Goal: Task Accomplishment & Management: Use online tool/utility

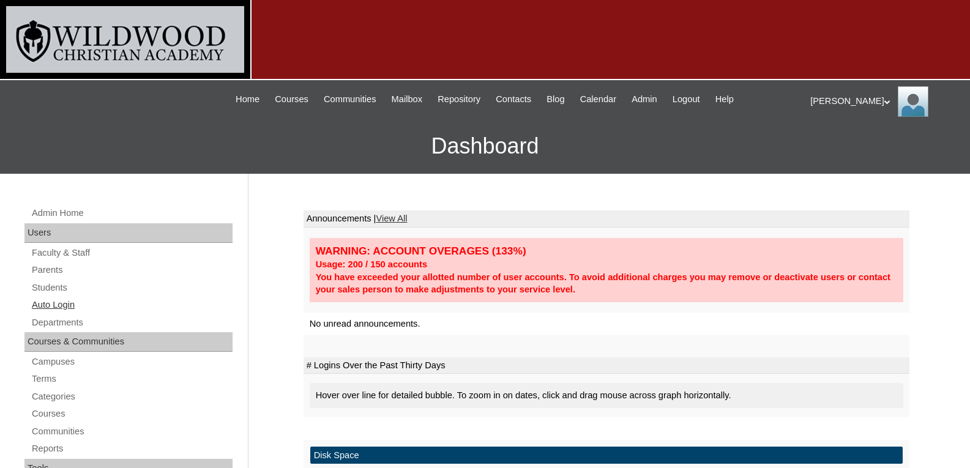
click at [66, 302] on link "Auto Login" at bounding box center [132, 305] width 202 height 15
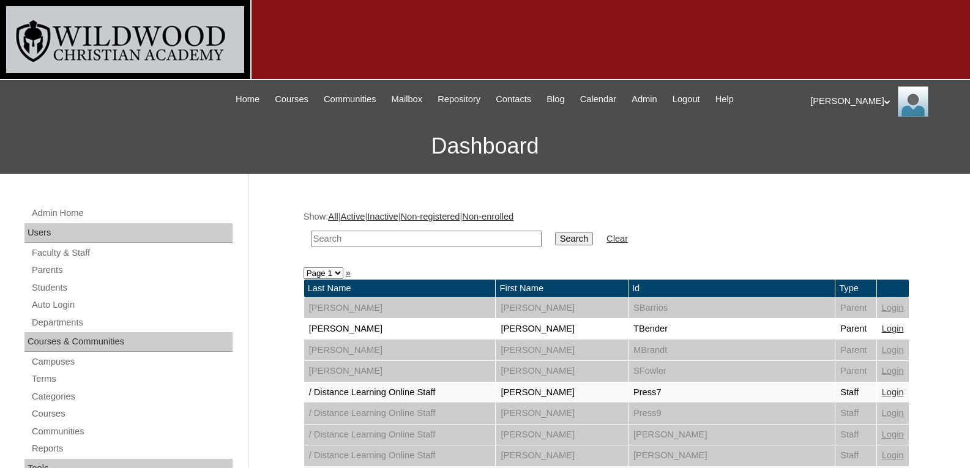
click at [378, 233] on input "text" at bounding box center [426, 239] width 231 height 17
type input "gol"
click at [555, 232] on input "Search" at bounding box center [574, 238] width 38 height 13
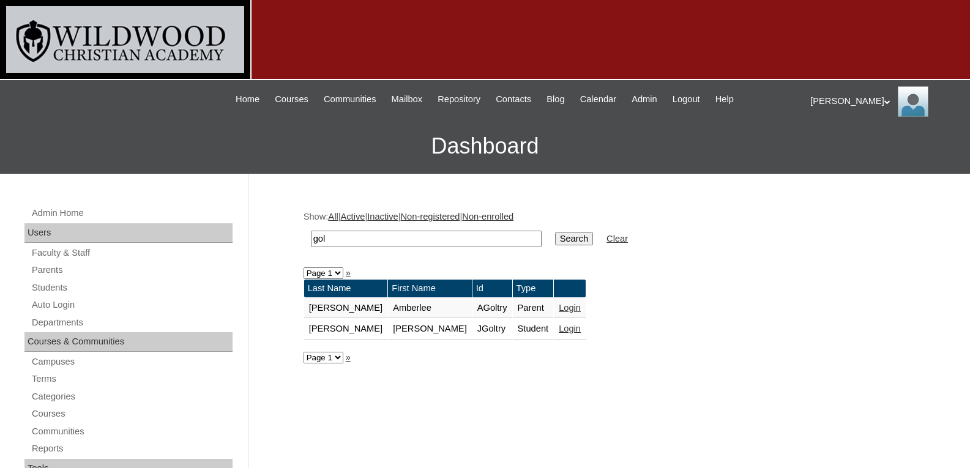
click at [559, 307] on link "Login" at bounding box center [570, 308] width 22 height 10
